Goal: Communication & Community: Ask a question

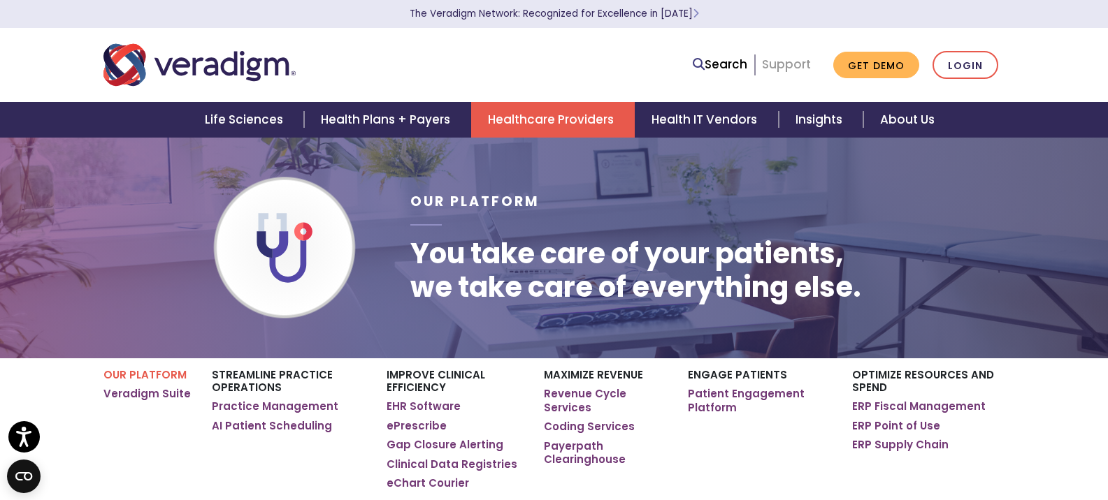
click at [665, 68] on link "Support" at bounding box center [786, 64] width 49 height 17
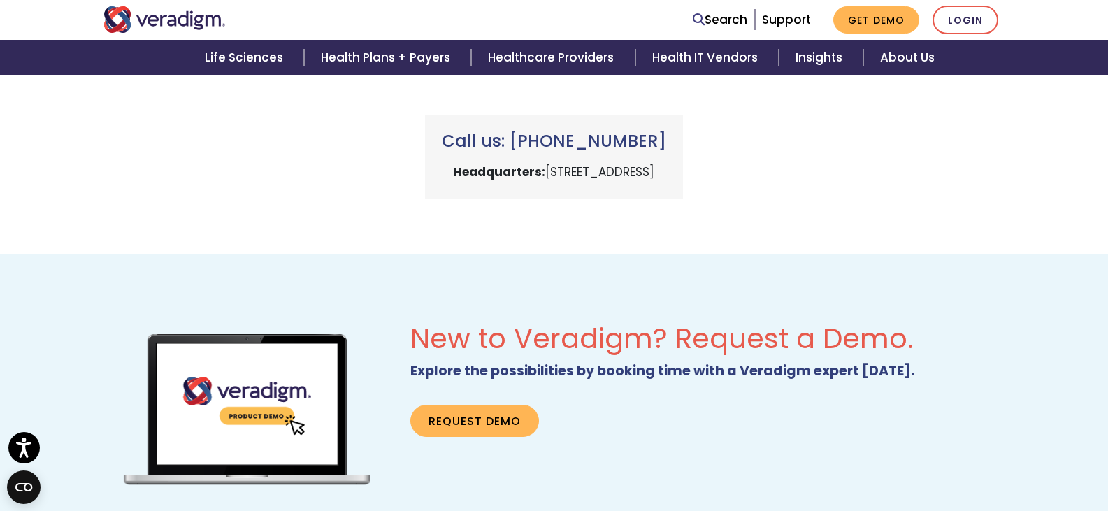
scroll to position [699, 0]
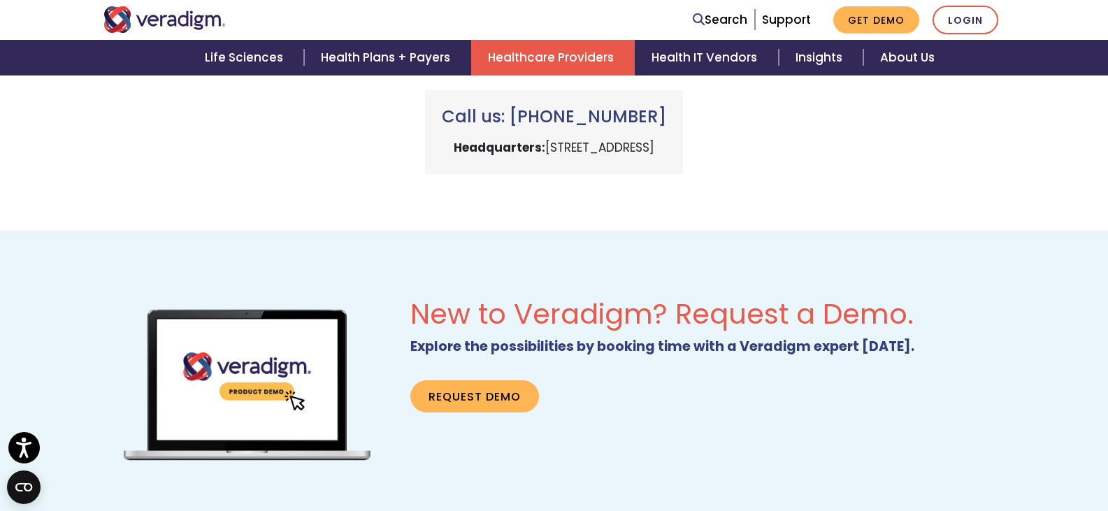
click at [562, 55] on link "Healthcare Providers" at bounding box center [553, 58] width 164 height 36
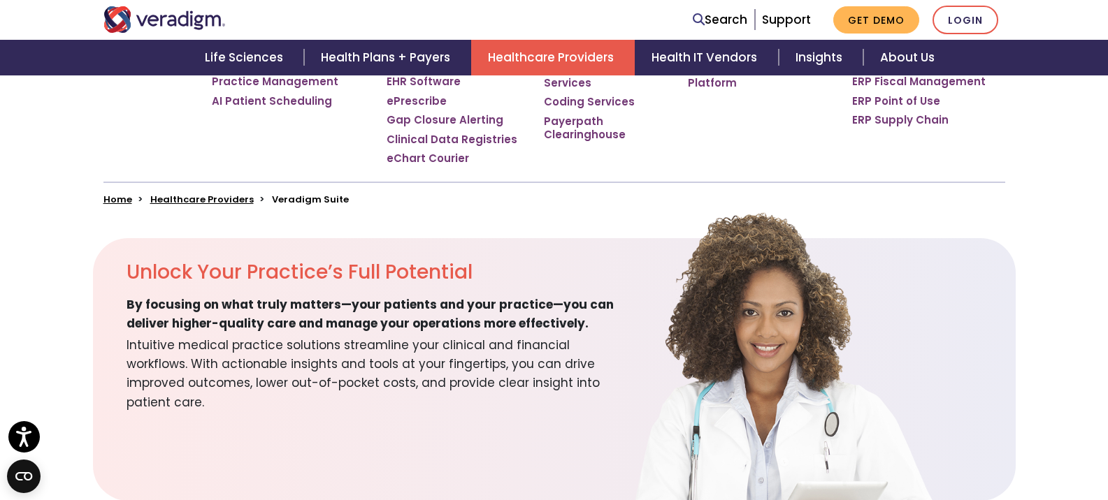
scroll to position [349, 0]
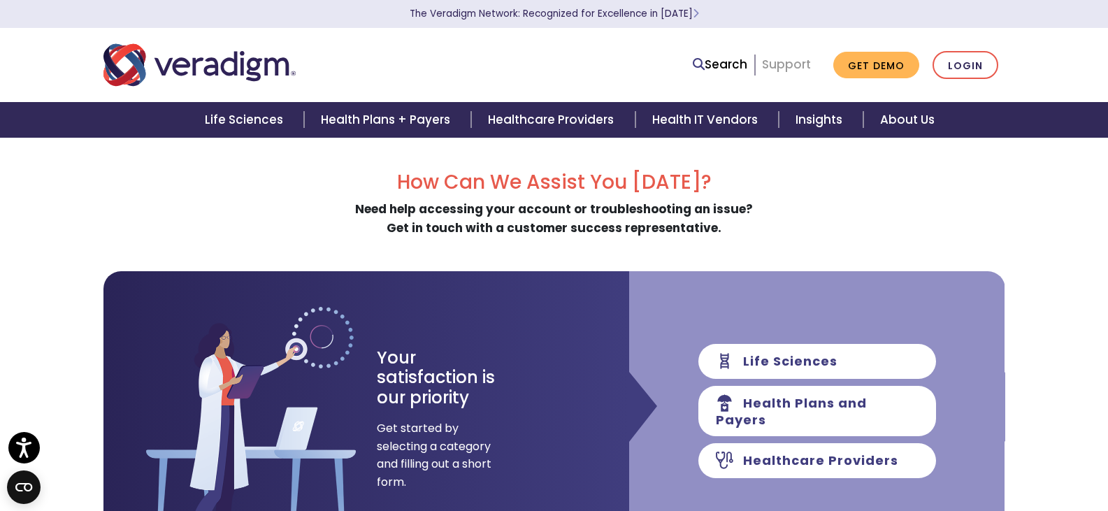
click at [792, 63] on link "Support" at bounding box center [786, 64] width 49 height 17
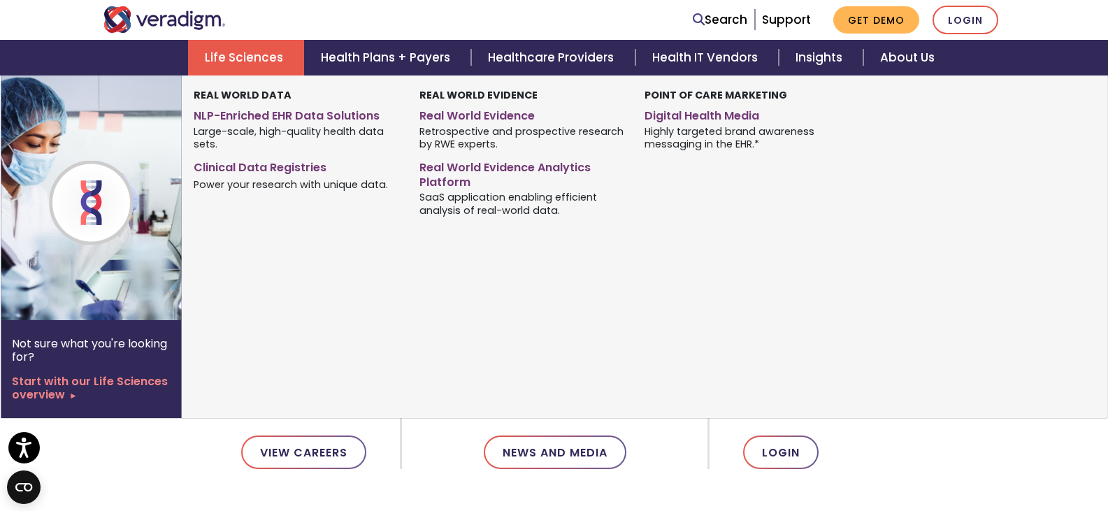
scroll to position [140, 0]
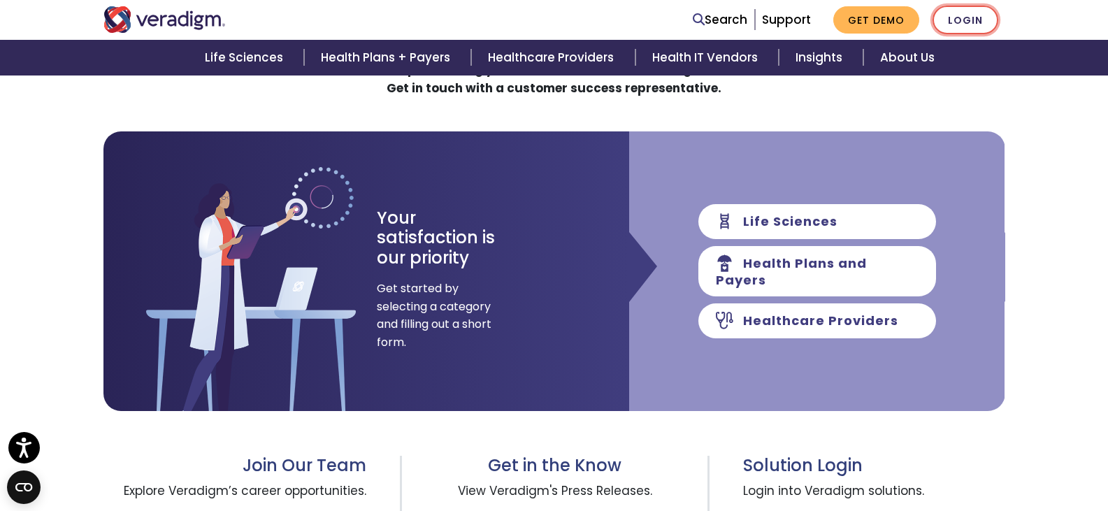
click at [964, 17] on link "Login" at bounding box center [965, 20] width 66 height 29
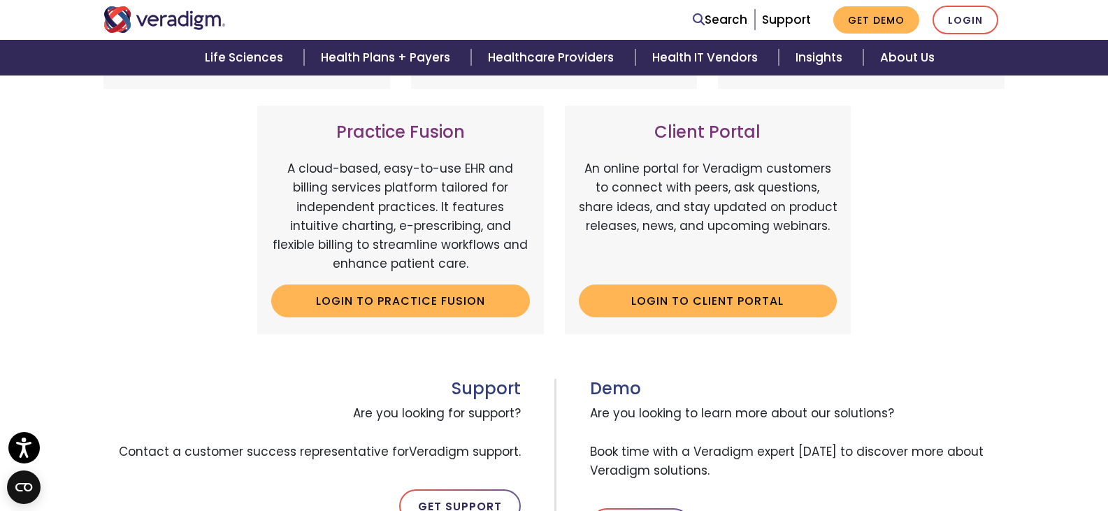
scroll to position [419, 0]
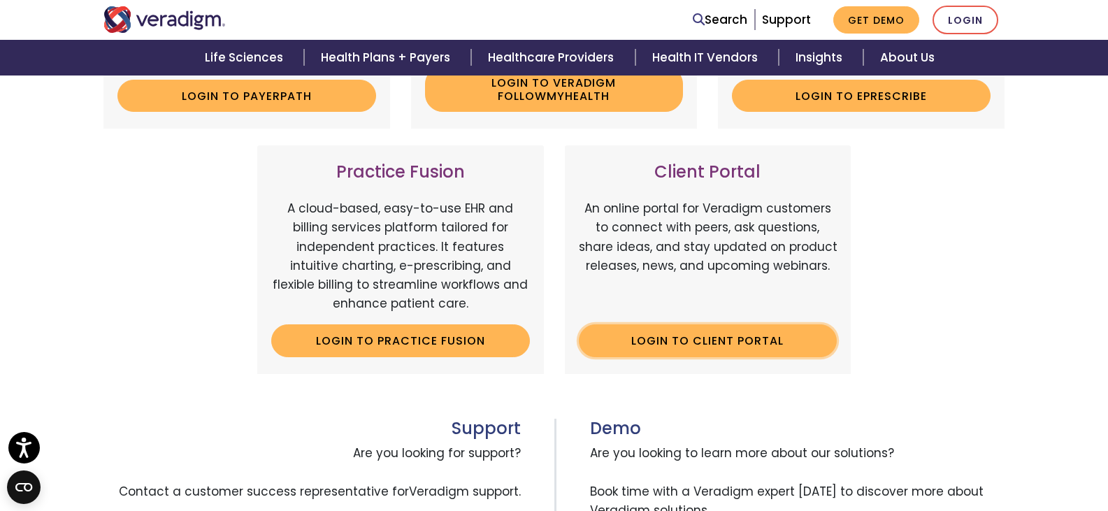
click at [630, 337] on link "Login to Client Portal" at bounding box center [708, 340] width 259 height 32
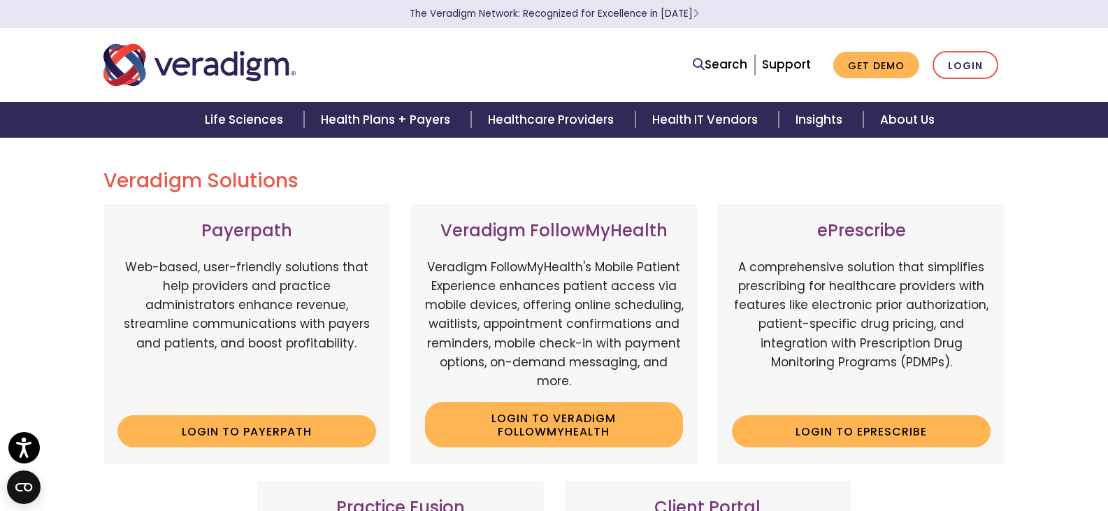
scroll to position [0, 0]
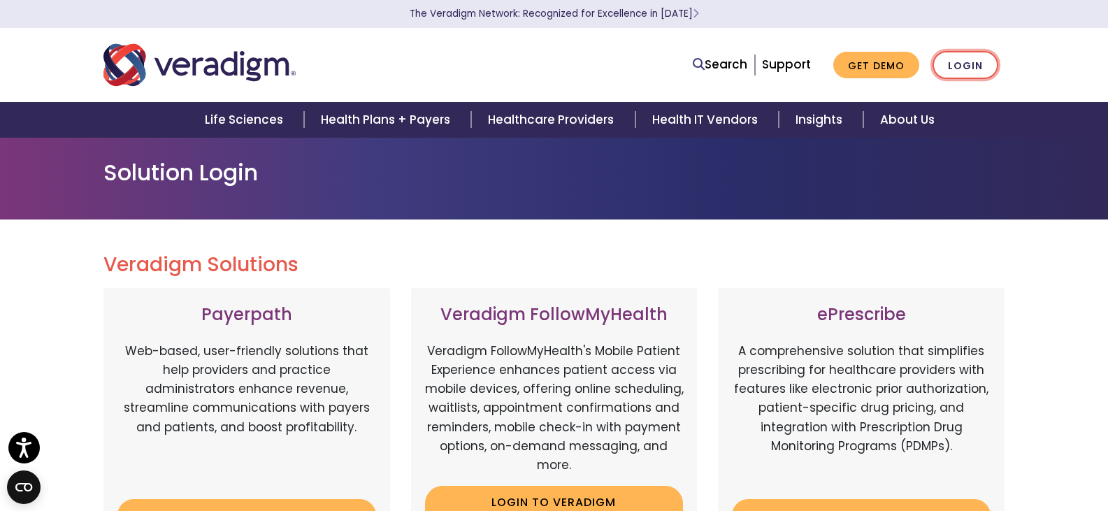
click at [974, 56] on link "Login" at bounding box center [965, 65] width 66 height 29
click at [976, 66] on link "Login" at bounding box center [965, 65] width 66 height 29
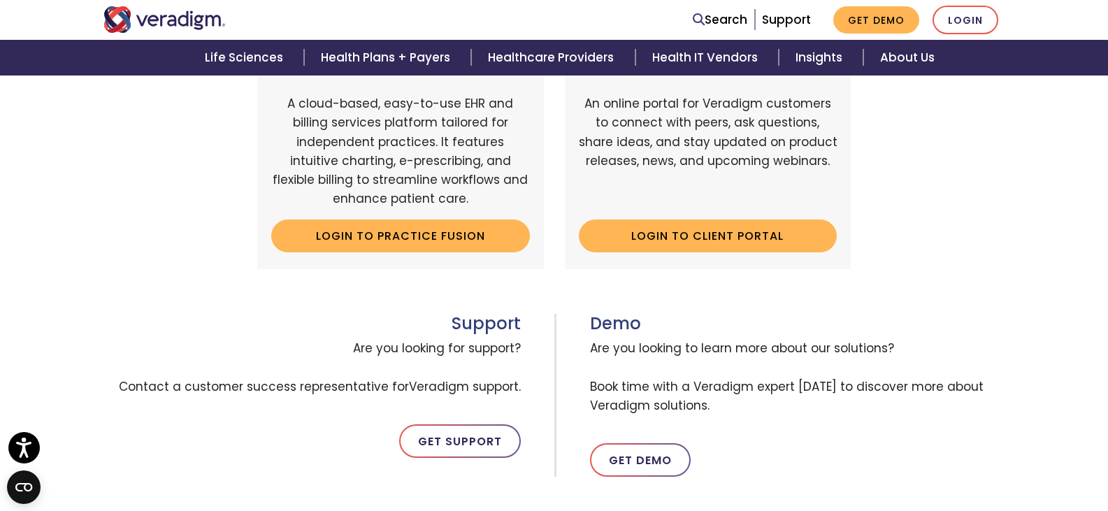
scroll to position [559, 0]
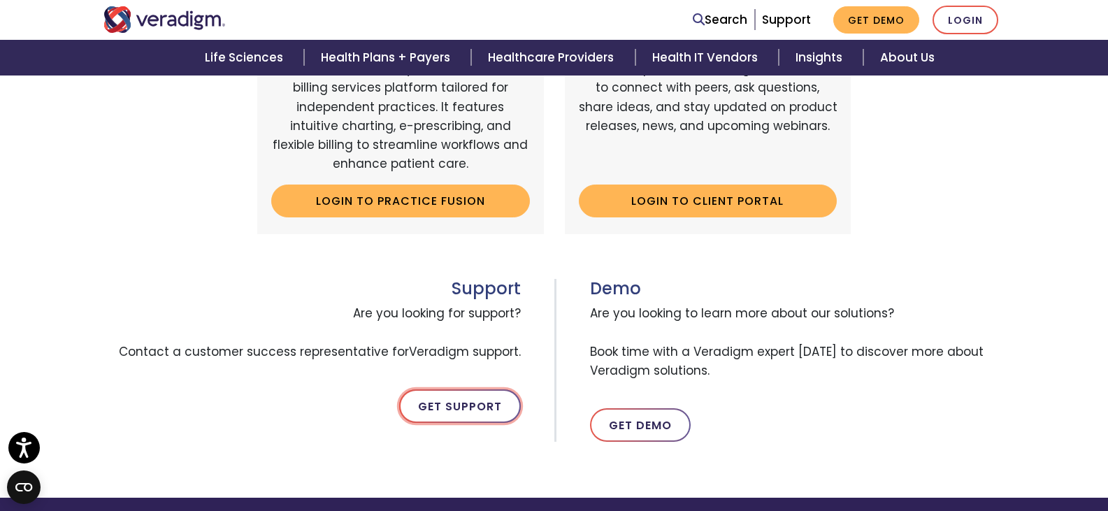
click at [481, 401] on link "Get Support" at bounding box center [460, 406] width 122 height 34
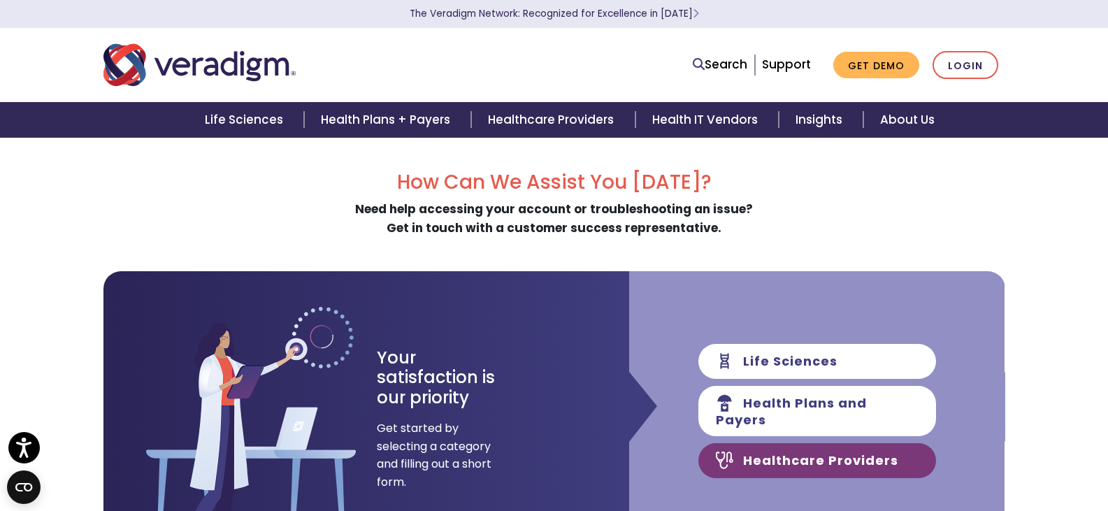
click at [878, 456] on link "Healthcare Providers" at bounding box center [817, 460] width 238 height 35
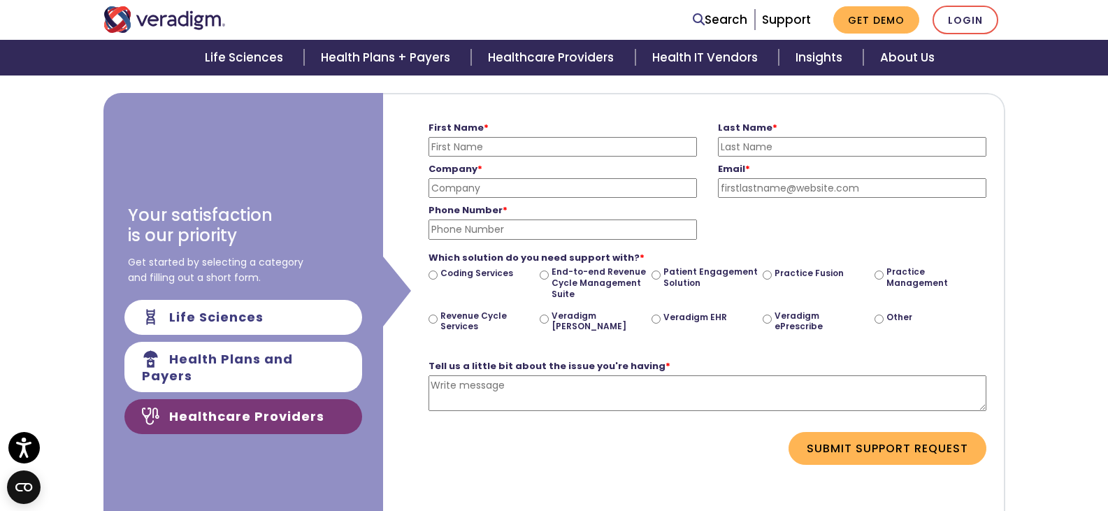
scroll to position [180, 0]
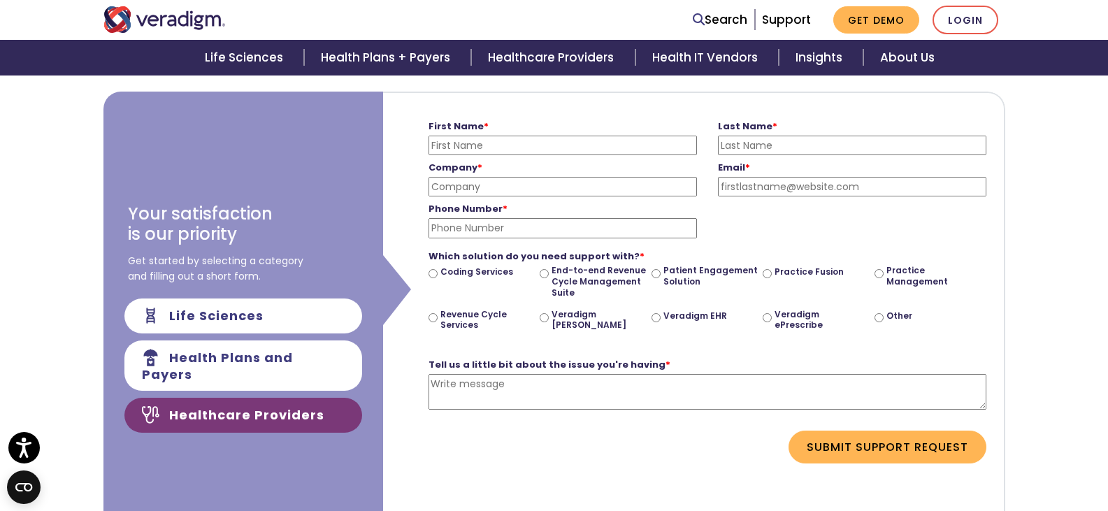
click at [535, 140] on input "First Name *" at bounding box center [562, 146] width 268 height 20
type input "Lori"
type input "Taylor"
type input "Holmes Family Medicine"
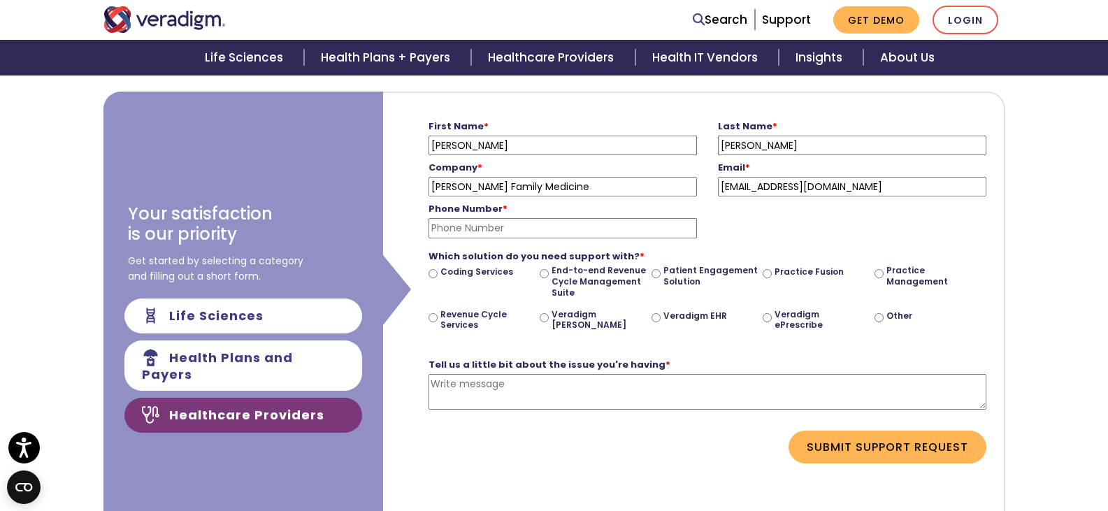
type input "records@holmesfm.com"
click at [579, 231] on input "Phone Number *" at bounding box center [562, 228] width 268 height 20
type input "3302017834"
click at [661, 315] on div "Veradigm EHR" at bounding box center [707, 325] width 112 height 33
click at [772, 318] on div "Veradigm ePrescribe" at bounding box center [819, 325] width 112 height 33
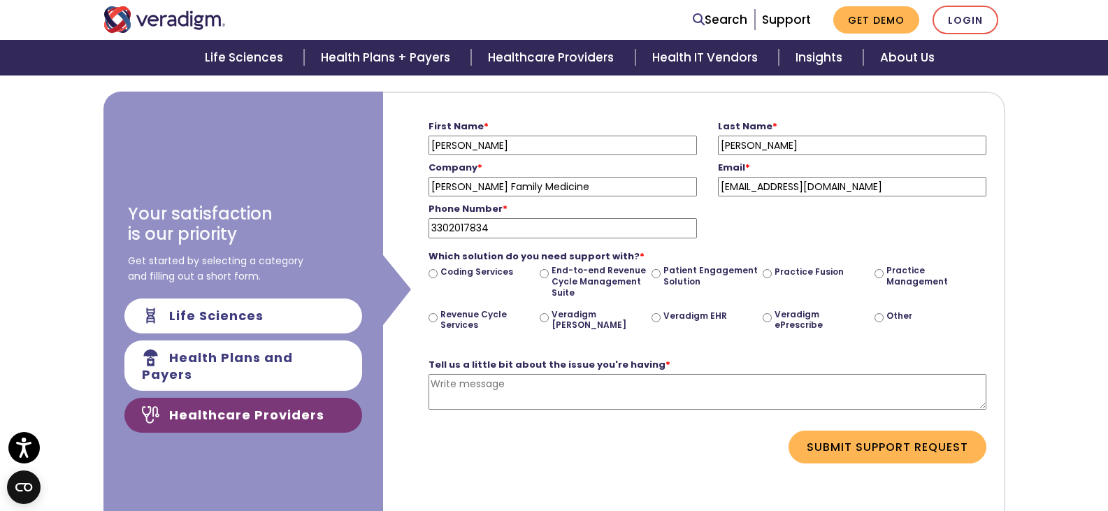
click at [766, 317] on input "Veradigm ePrescribe" at bounding box center [767, 317] width 9 height 9
radio input "true"
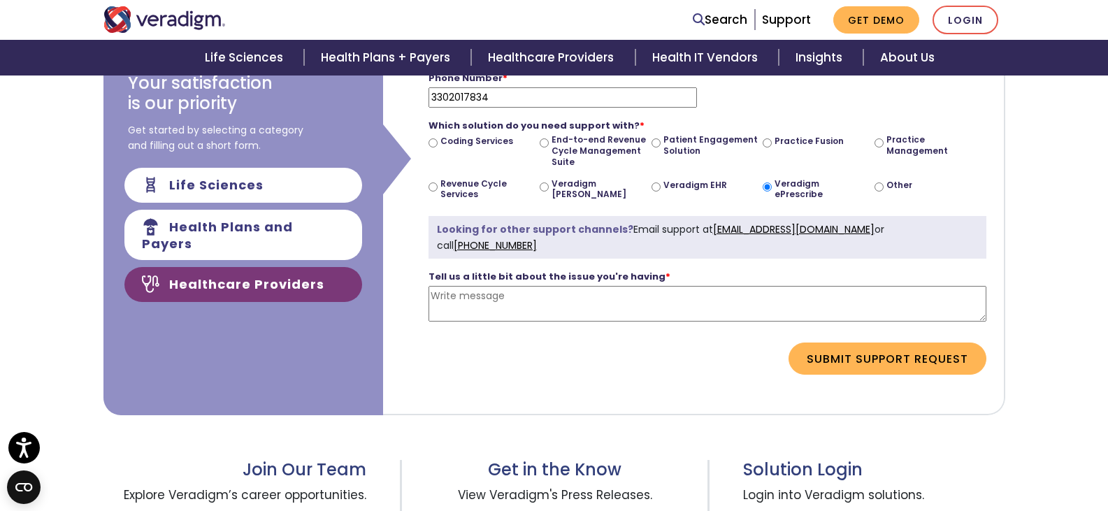
scroll to position [319, 0]
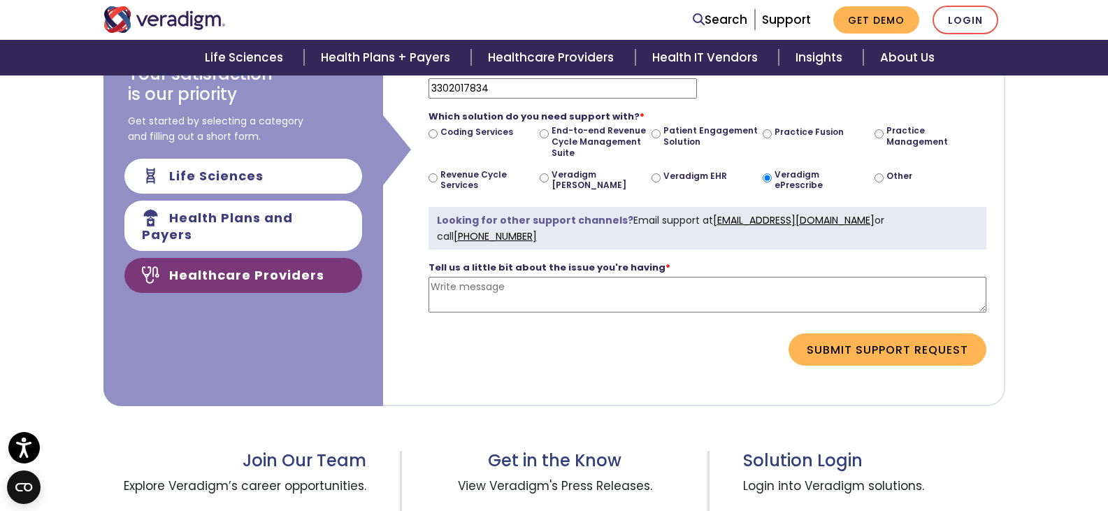
click at [752, 307] on textarea "Tell us a little bit about the issue you're having *" at bounding box center [707, 295] width 558 height 36
drag, startPoint x: 696, startPoint y: 294, endPoint x: 628, endPoint y: 294, distance: 67.8
click at [628, 294] on textarea "Tell us a little bit about the issue you're having *" at bounding box center [707, 295] width 558 height 36
paste textarea "do not have prescribing rights to send refill on this patient for a controlled …"
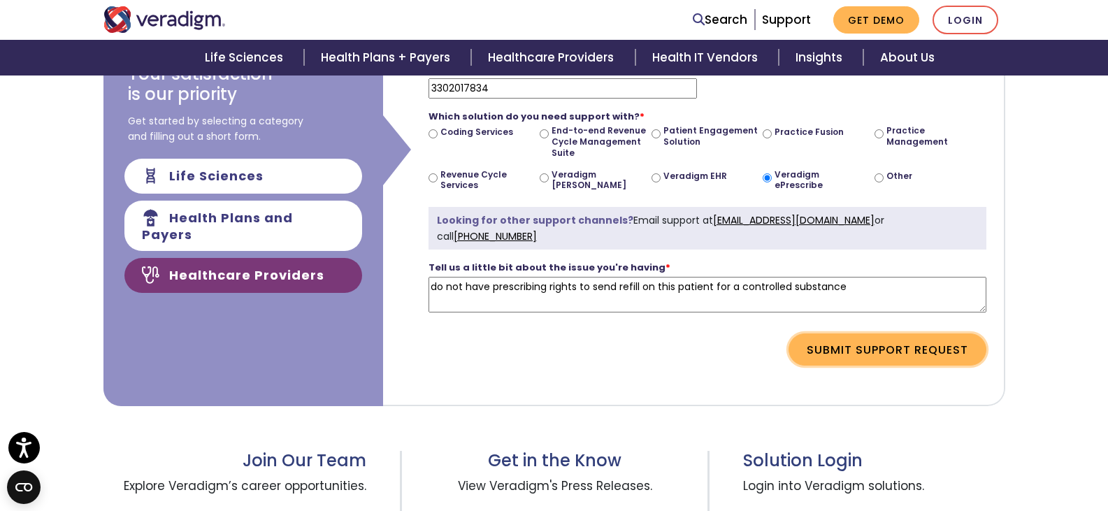
type textarea "do not have prescribing rights to send refill on this patient for a controlled …"
click at [902, 351] on button "Submit Support Request" at bounding box center [887, 349] width 198 height 32
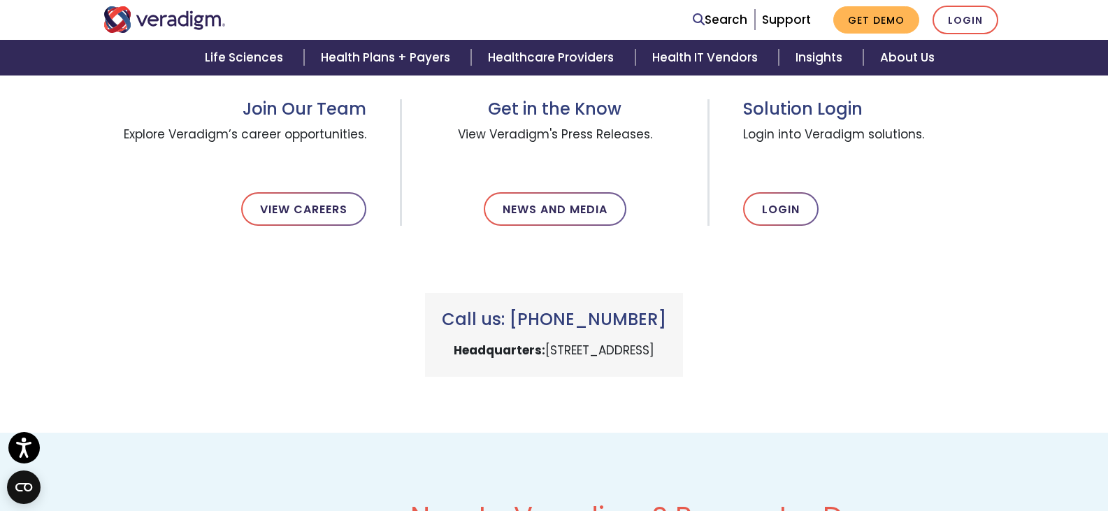
scroll to position [0, 0]
